Goal: Use online tool/utility

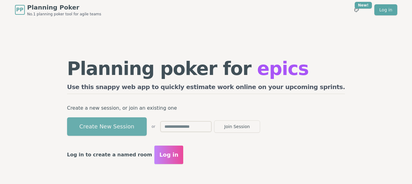
click at [129, 122] on button "Create New Session" at bounding box center [107, 126] width 80 height 18
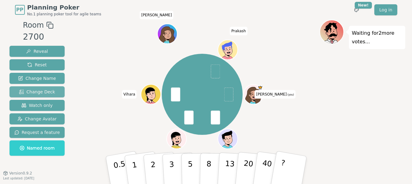
click at [42, 89] on span "Change Deck" at bounding box center [37, 92] width 36 height 6
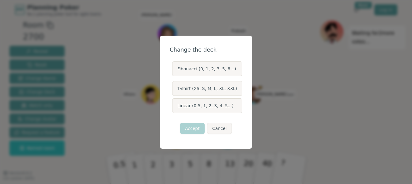
click at [215, 71] on label "Fibonacci (0, 1, 2, 3, 5, 8...)" at bounding box center [207, 68] width 70 height 15
click at [174, 71] on button "Fibonacci (0, 1, 2, 3, 5, 8...)" at bounding box center [172, 68] width 5 height 5
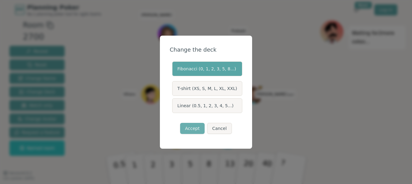
click at [193, 129] on button "Accept" at bounding box center [192, 128] width 25 height 11
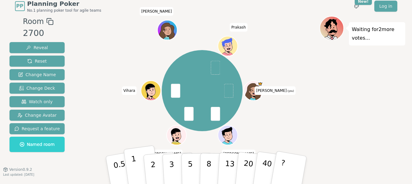
scroll to position [5, 0]
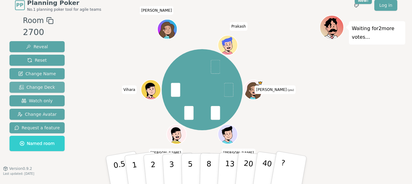
click at [41, 90] on span "Change Deck" at bounding box center [37, 87] width 36 height 6
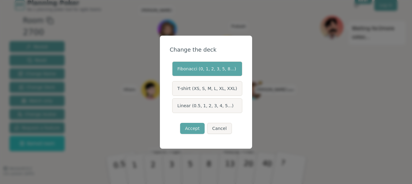
click at [206, 68] on label "Fibonacci (0, 1, 2, 3, 5, 8...)" at bounding box center [207, 68] width 70 height 15
click at [174, 68] on button "Fibonacci (0, 1, 2, 3, 5, 8...)" at bounding box center [172, 68] width 5 height 5
click at [193, 130] on button "Accept" at bounding box center [192, 128] width 25 height 11
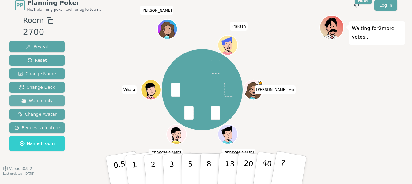
click at [29, 102] on span "Watch only" at bounding box center [36, 101] width 31 height 6
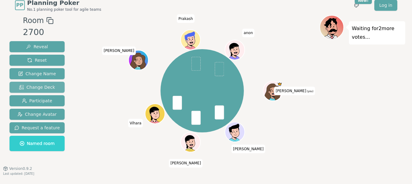
click at [40, 86] on span "Change Deck" at bounding box center [37, 87] width 36 height 6
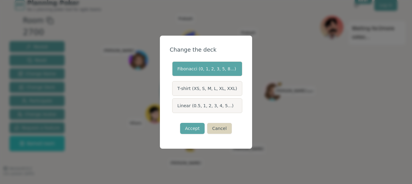
click at [223, 129] on button "Cancel" at bounding box center [219, 128] width 25 height 11
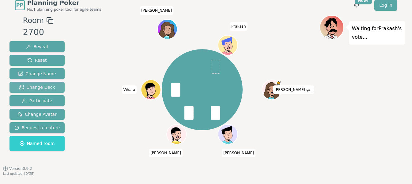
click at [36, 83] on button "Change Deck" at bounding box center [38, 87] width 56 height 11
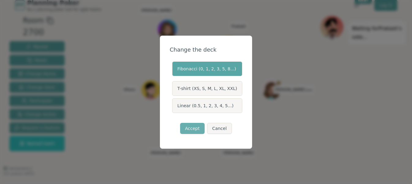
click at [198, 128] on button "Accept" at bounding box center [192, 128] width 25 height 11
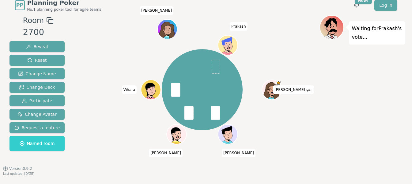
click at [320, 121] on div "Waiting for [PERSON_NAME] 's vote..." at bounding box center [363, 99] width 86 height 169
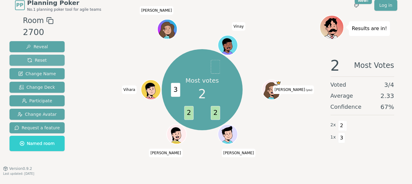
click at [35, 61] on span "Reset" at bounding box center [36, 60] width 19 height 6
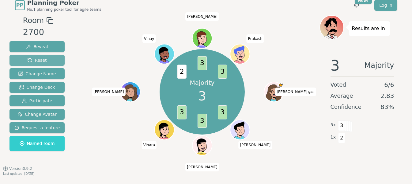
click at [48, 59] on button "Reset" at bounding box center [38, 60] width 56 height 11
